Goal: Task Accomplishment & Management: Manage account settings

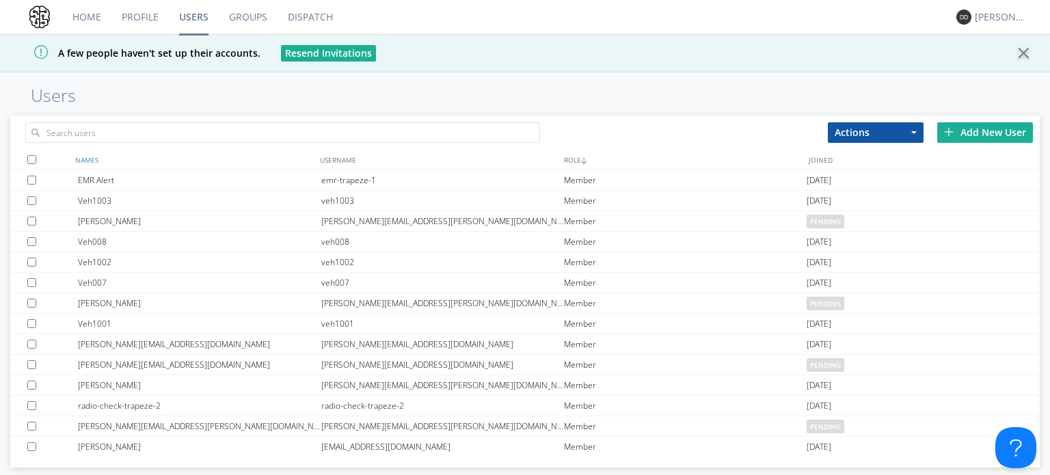
click at [89, 163] on div "NAMES" at bounding box center [194, 160] width 245 height 20
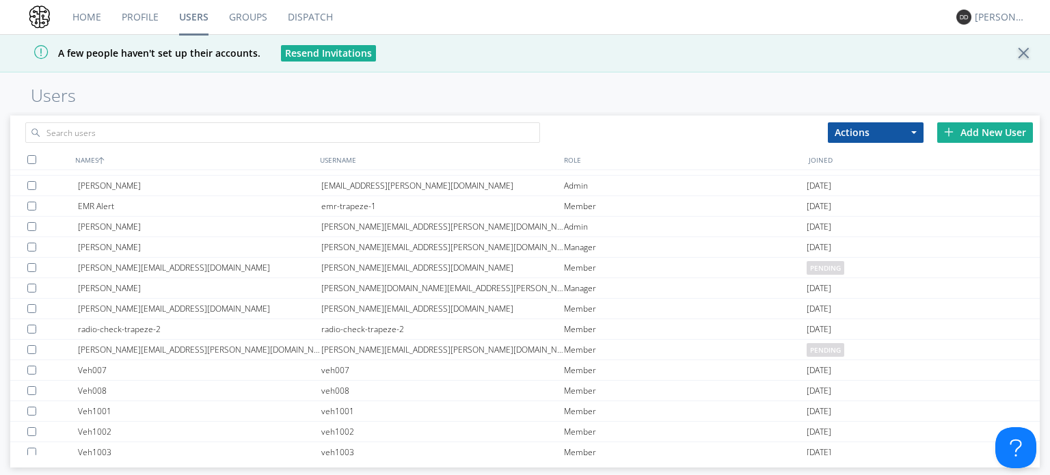
scroll to position [124, 0]
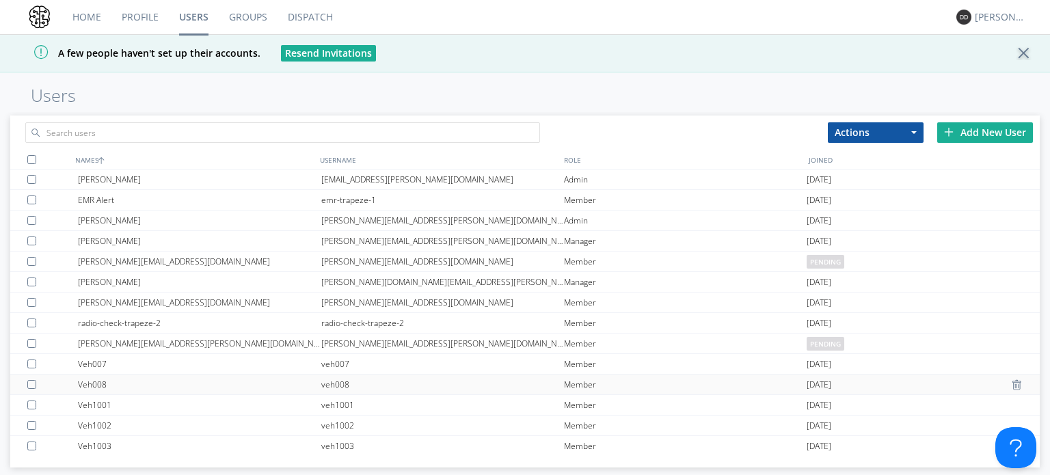
click at [142, 387] on div "Veh008" at bounding box center [199, 385] width 243 height 20
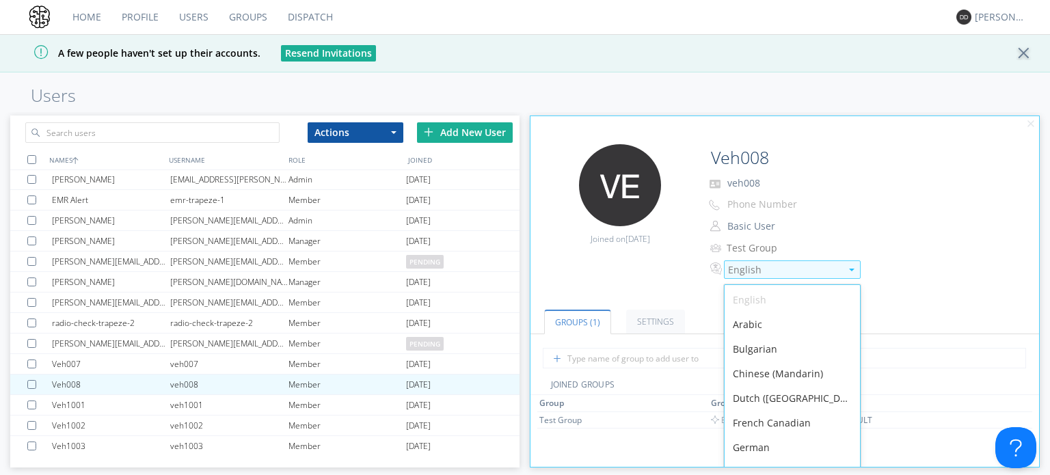
click at [748, 270] on div "English" at bounding box center [784, 270] width 113 height 14
click at [769, 437] on div "German" at bounding box center [792, 448] width 135 height 25
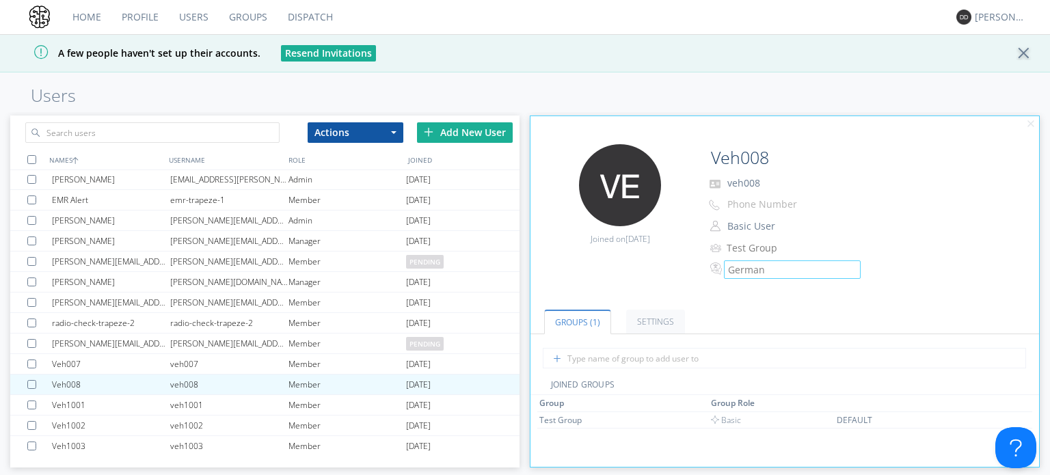
click at [313, 16] on link "Dispatch" at bounding box center [311, 17] width 66 height 34
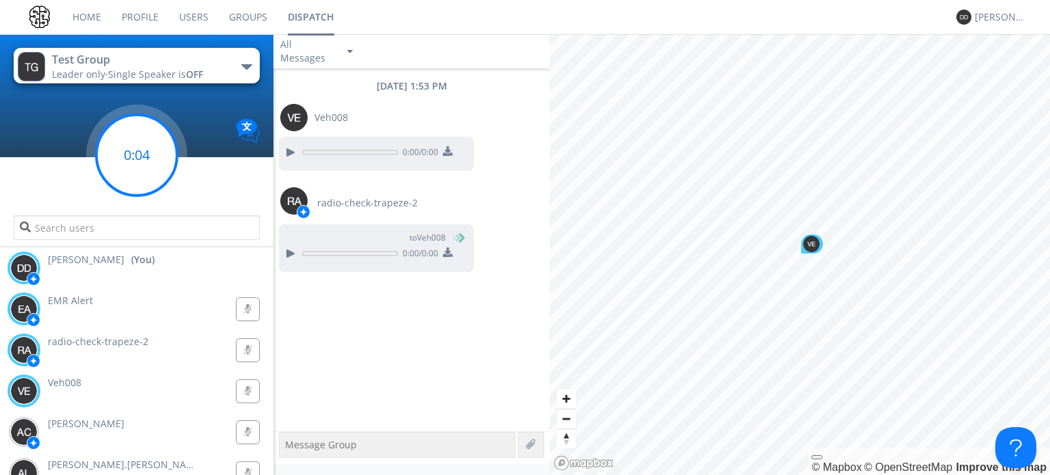
click at [133, 151] on g at bounding box center [136, 155] width 81 height 81
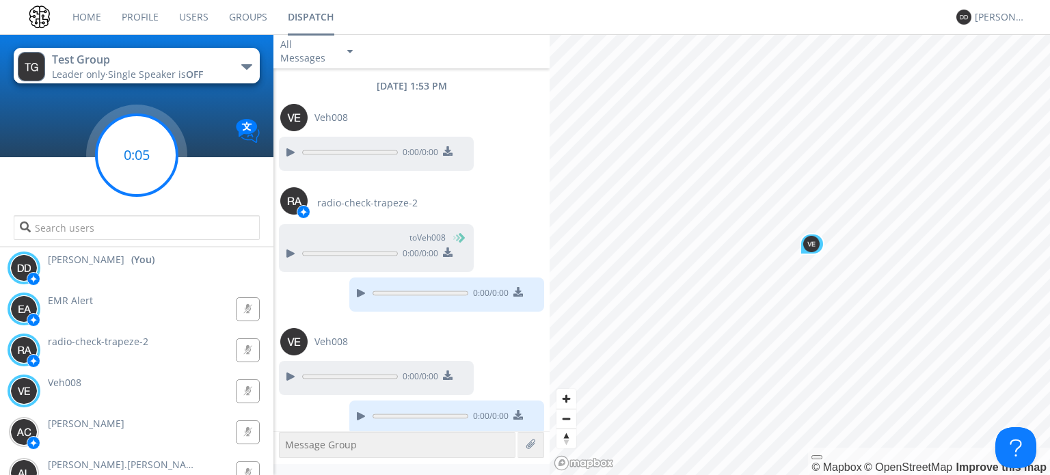
scroll to position [7, 0]
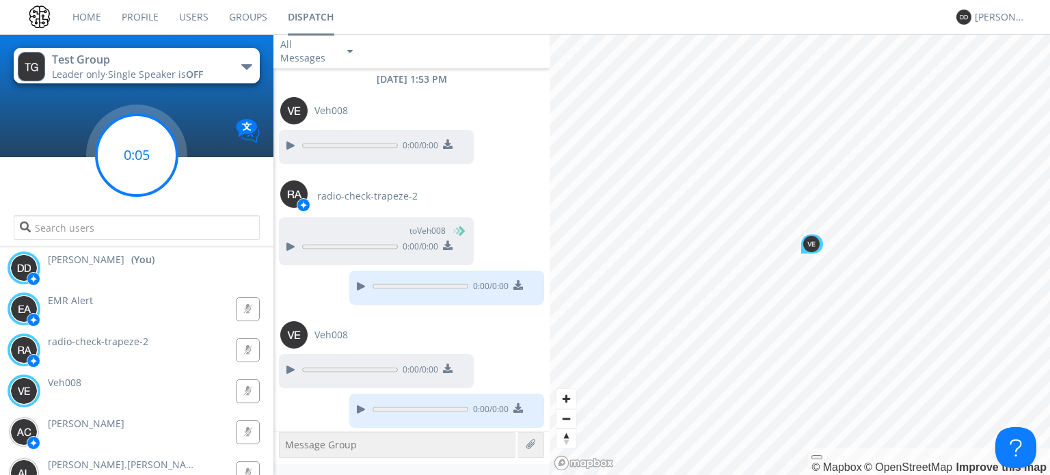
click at [137, 150] on g at bounding box center [136, 155] width 81 height 81
click at [197, 16] on link "Users" at bounding box center [194, 17] width 50 height 34
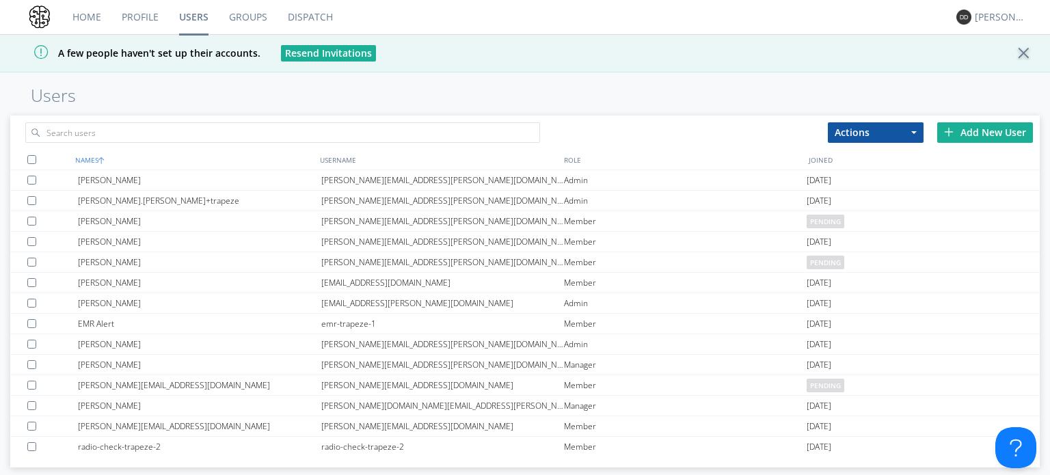
click at [96, 162] on div "NAMES" at bounding box center [194, 160] width 245 height 20
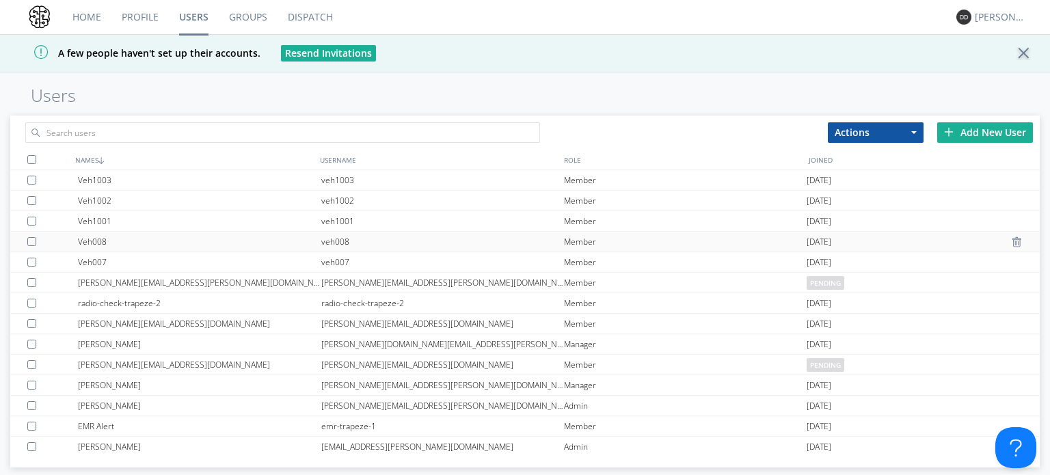
click at [98, 246] on div "Veh008" at bounding box center [199, 242] width 243 height 20
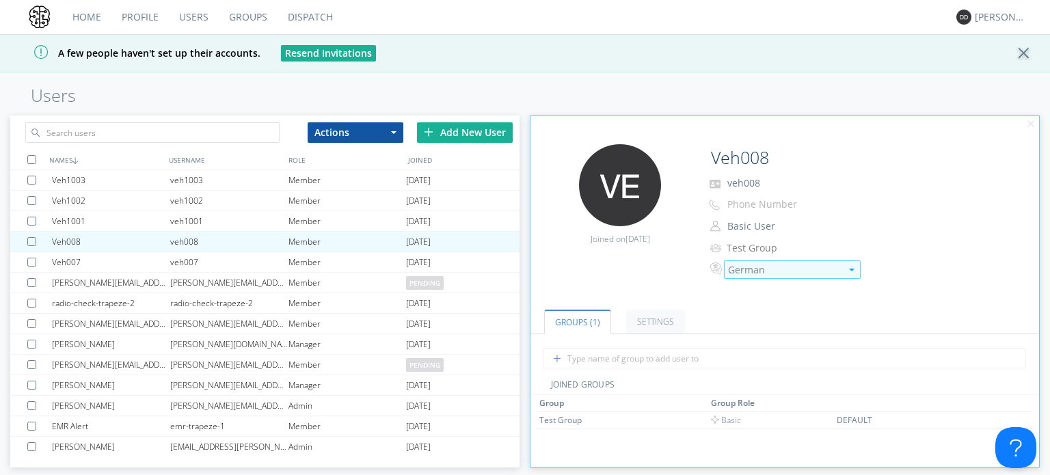
click at [754, 265] on div "German" at bounding box center [784, 270] width 113 height 14
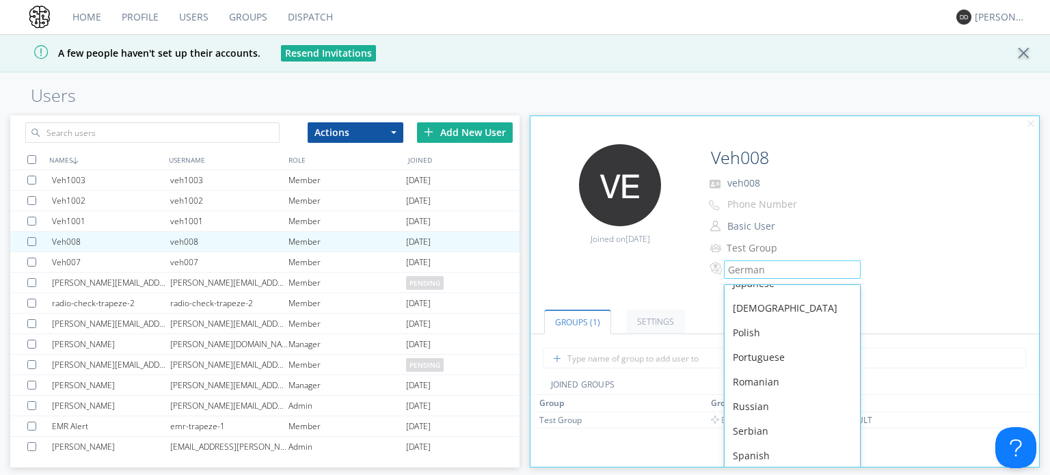
scroll to position [190, 0]
click at [770, 456] on div "Spanish" at bounding box center [792, 454] width 135 height 25
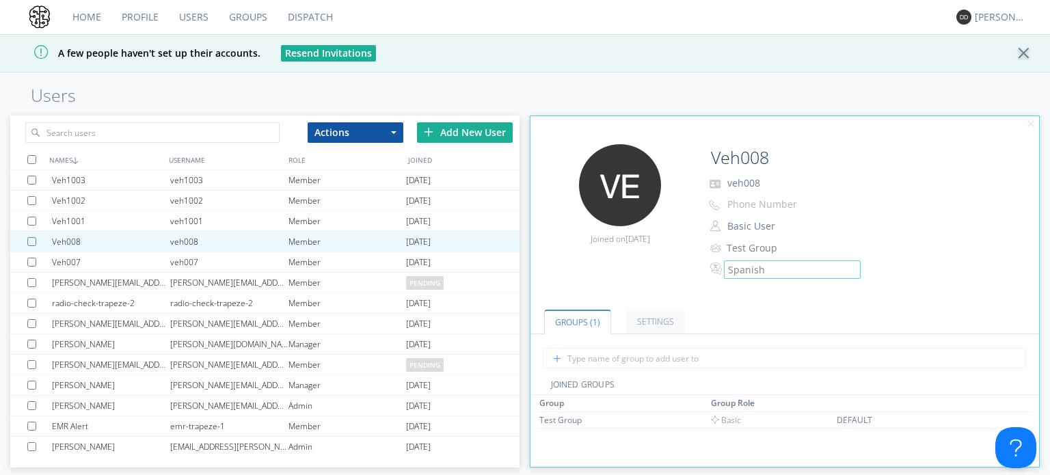
click at [315, 20] on link "Dispatch" at bounding box center [311, 17] width 66 height 34
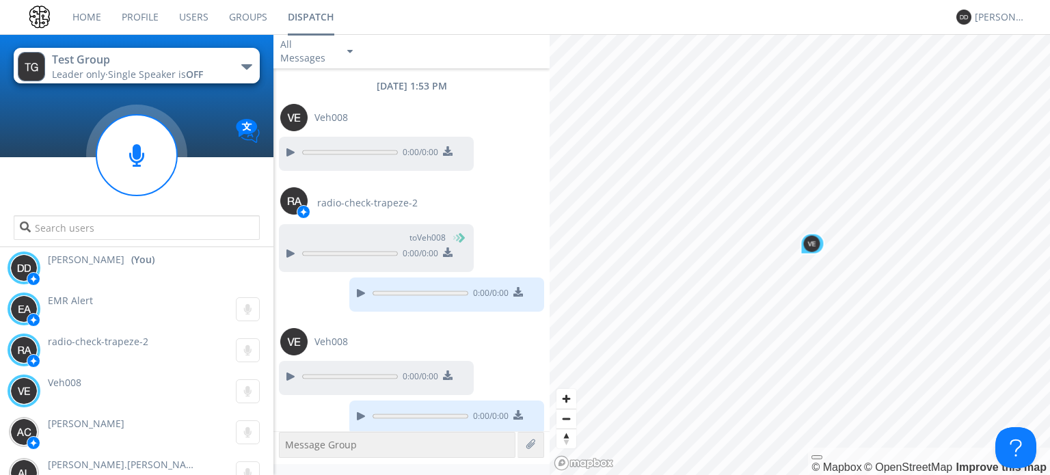
scroll to position [7, 0]
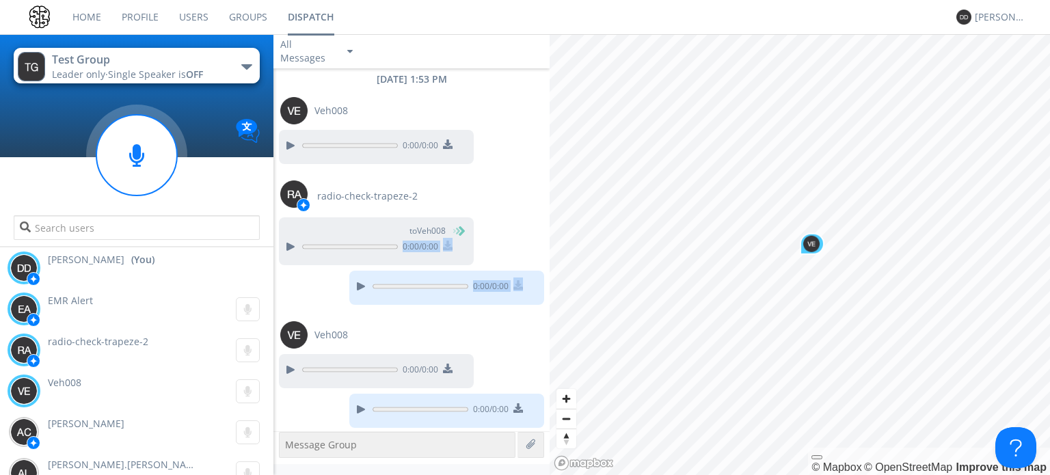
drag, startPoint x: 544, startPoint y: 220, endPoint x: 547, endPoint y: 278, distance: 58.2
click at [547, 278] on div "[DATE] 1:53 PM Veh008 0:00 / 0:00 radio-check-trapeze-2 to Veh008 0:00 / 0:00 0…" at bounding box center [412, 249] width 276 height 363
click at [129, 383] on div "Veh008 0:00" at bounding box center [140, 391] width 267 height 41
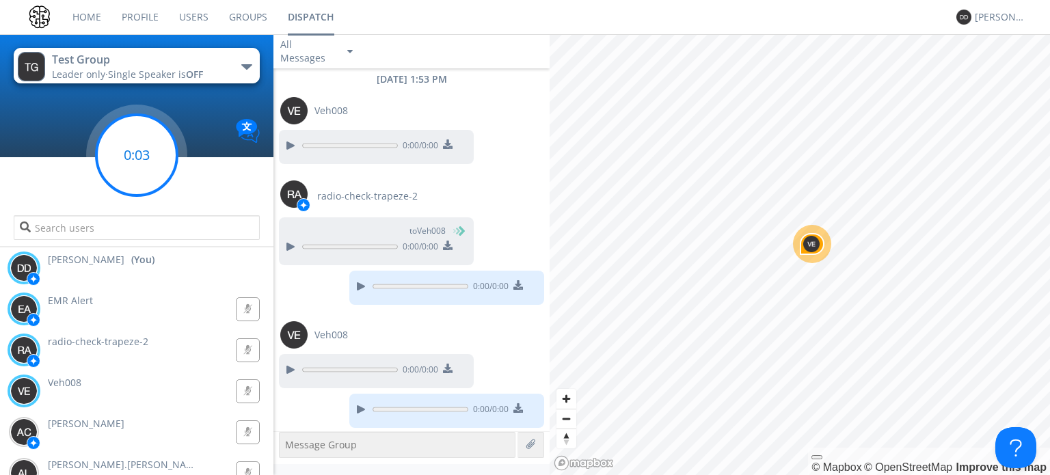
click at [155, 161] on circle at bounding box center [136, 155] width 81 height 81
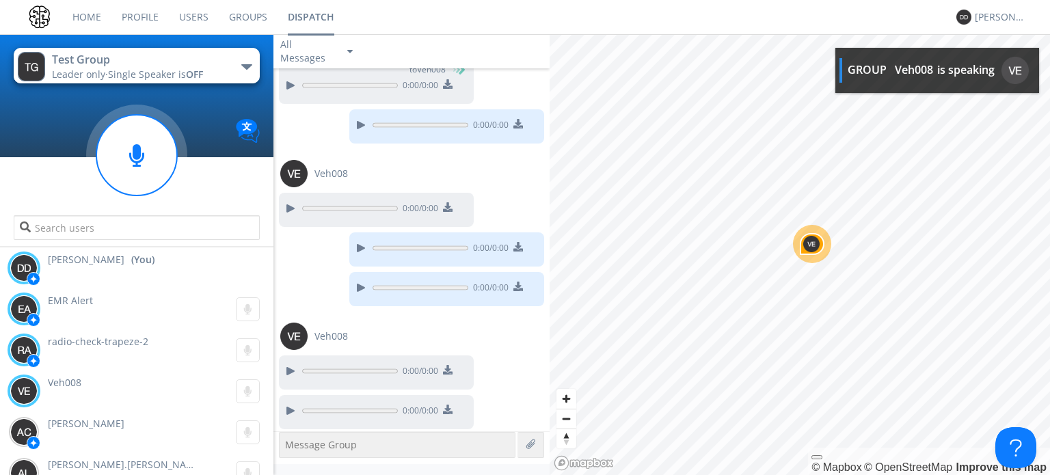
scroll to position [169, 0]
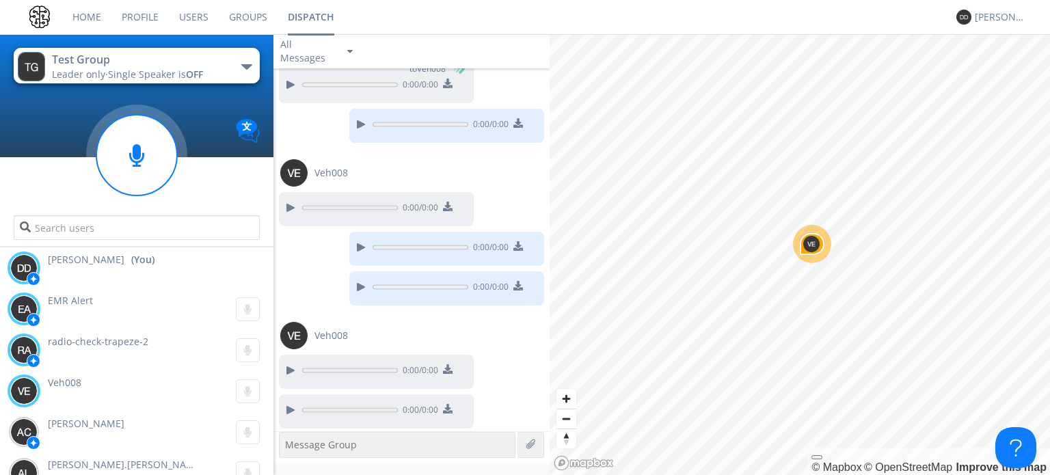
click at [107, 311] on div "EMR Alert 0:00" at bounding box center [140, 308] width 267 height 38
click at [57, 298] on span "EMR Alert" at bounding box center [70, 300] width 45 height 13
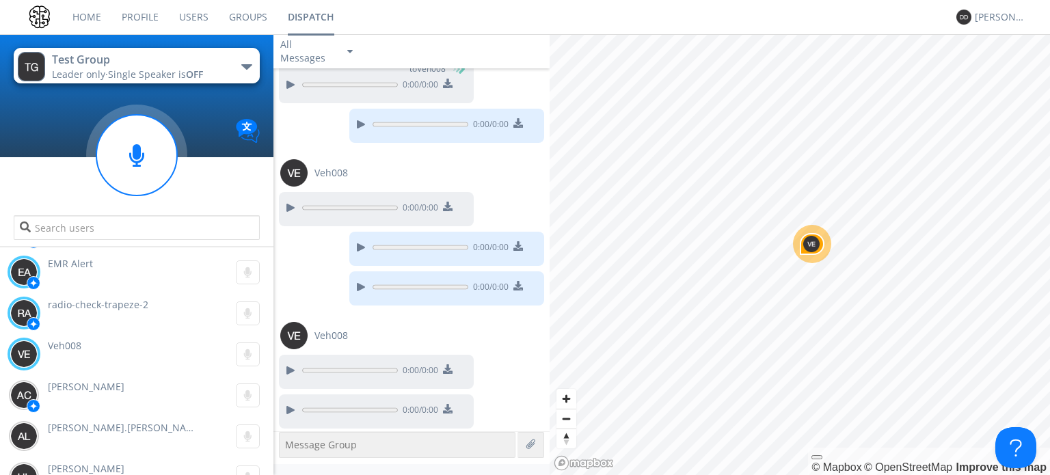
scroll to position [0, 0]
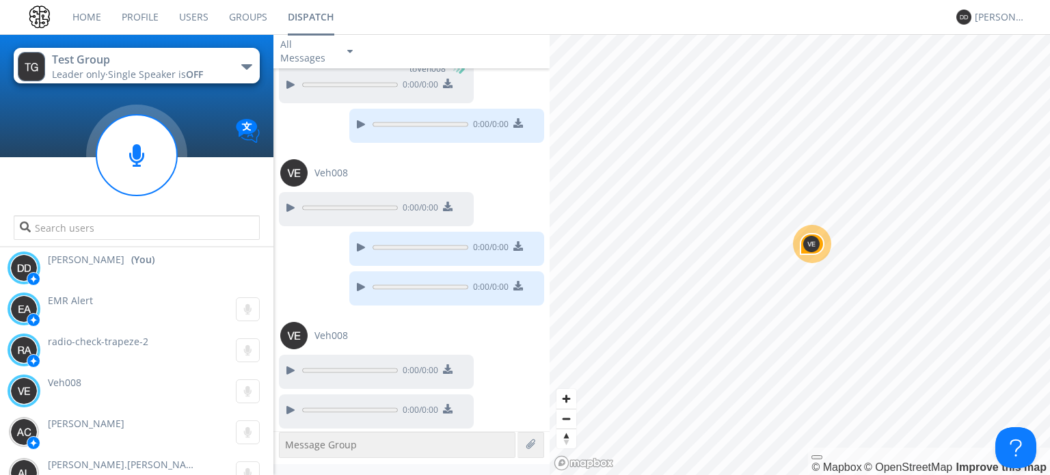
click at [150, 14] on link "Profile" at bounding box center [139, 17] width 57 height 34
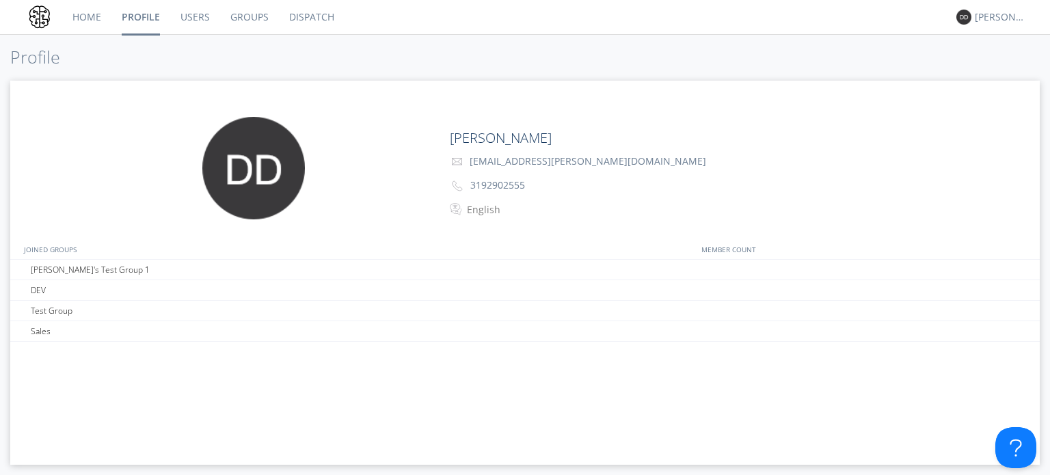
click at [185, 11] on link "Users" at bounding box center [195, 17] width 50 height 34
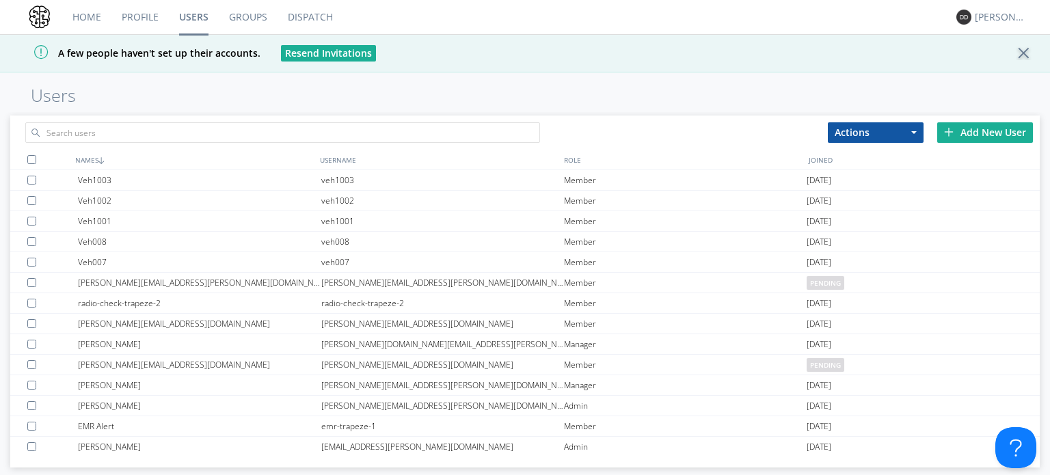
click at [990, 135] on div "Add New User" at bounding box center [985, 132] width 96 height 21
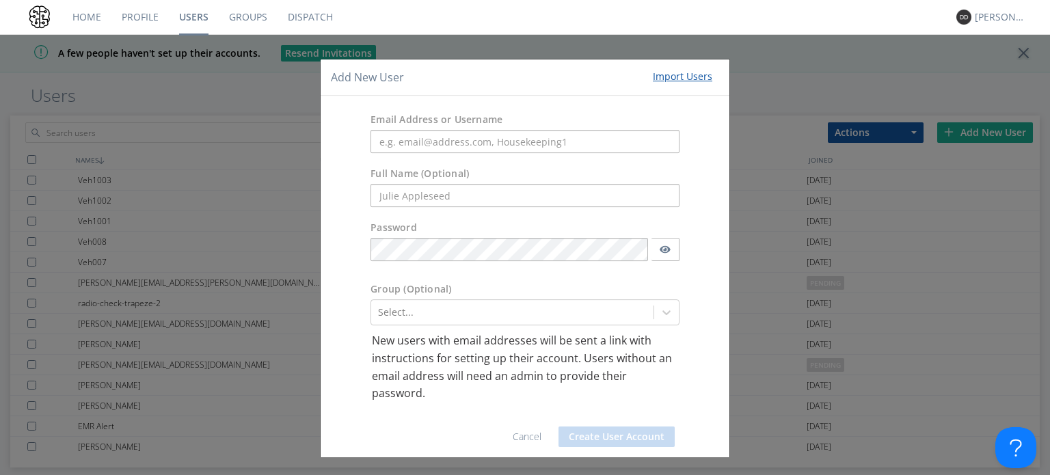
click at [611, 51] on div "Add New User Import Users Email Address or Username Full Name (Optional) Passwo…" at bounding box center [525, 237] width 1050 height 475
